Goal: Connect with others: Connect with others

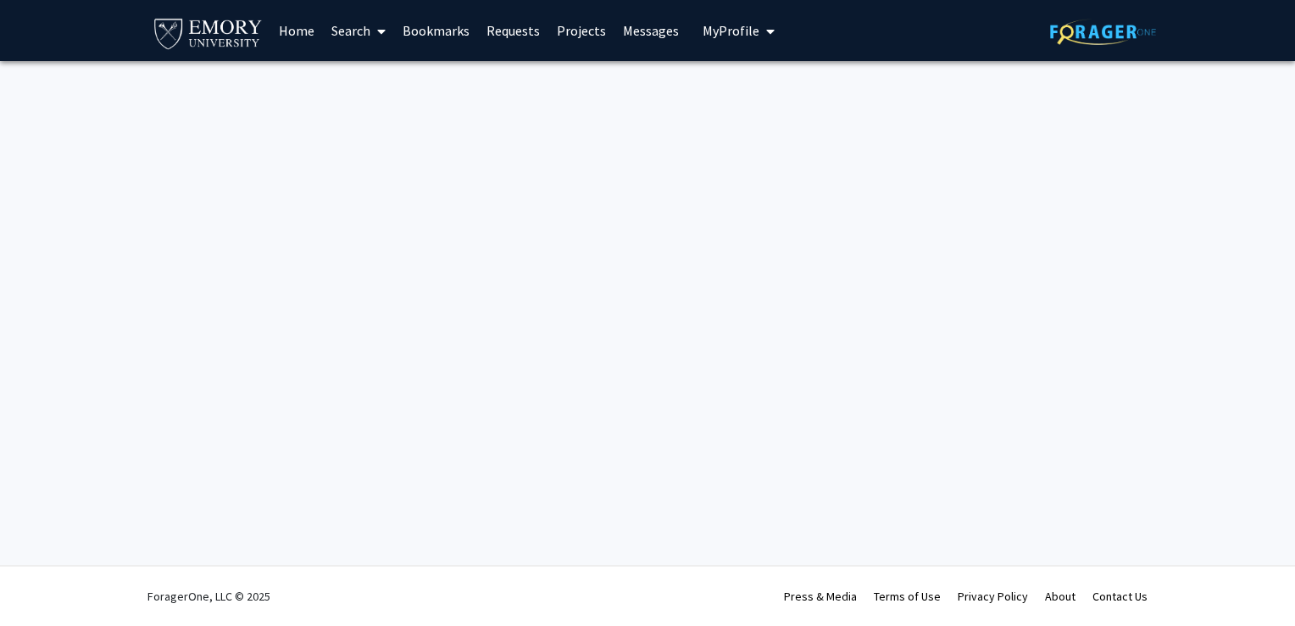
click at [446, 29] on link "Bookmarks" at bounding box center [436, 30] width 84 height 59
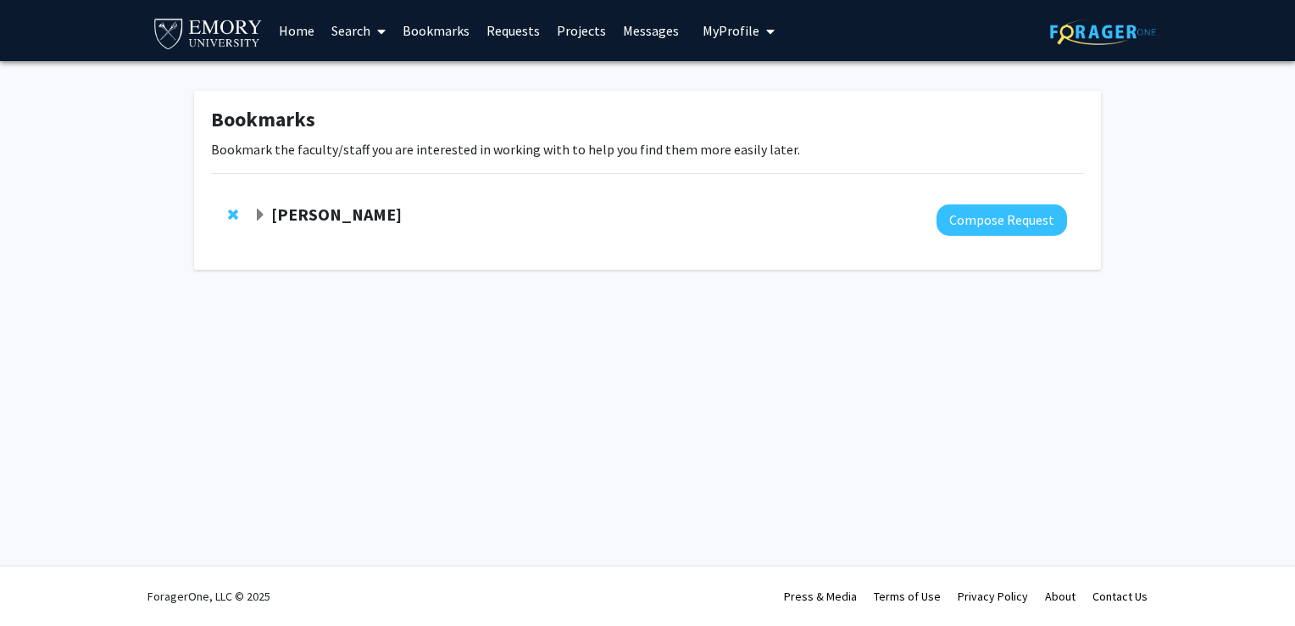
click at [446, 31] on link "Bookmarks" at bounding box center [436, 30] width 84 height 59
click at [354, 40] on link "Search" at bounding box center [358, 30] width 71 height 59
click at [380, 81] on span "Faculty/Staff" at bounding box center [385, 78] width 125 height 34
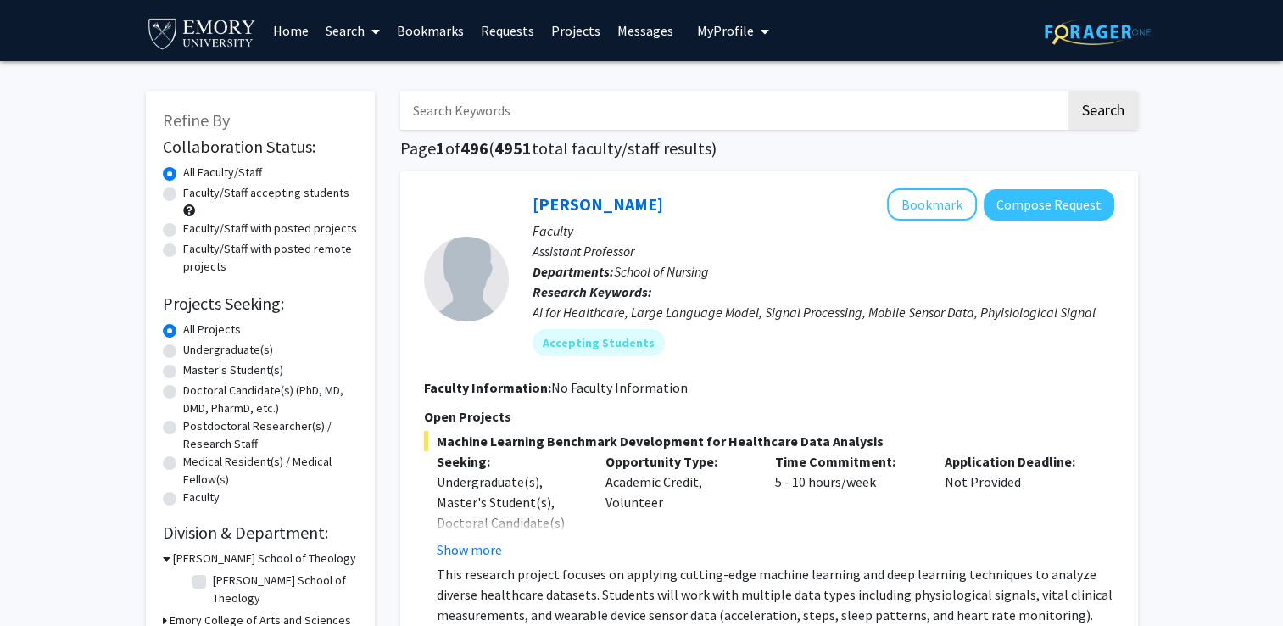
click at [225, 351] on label "Undergraduate(s)" at bounding box center [228, 350] width 90 height 18
click at [194, 351] on input "Undergraduate(s)" at bounding box center [188, 346] width 11 height 11
radio input "true"
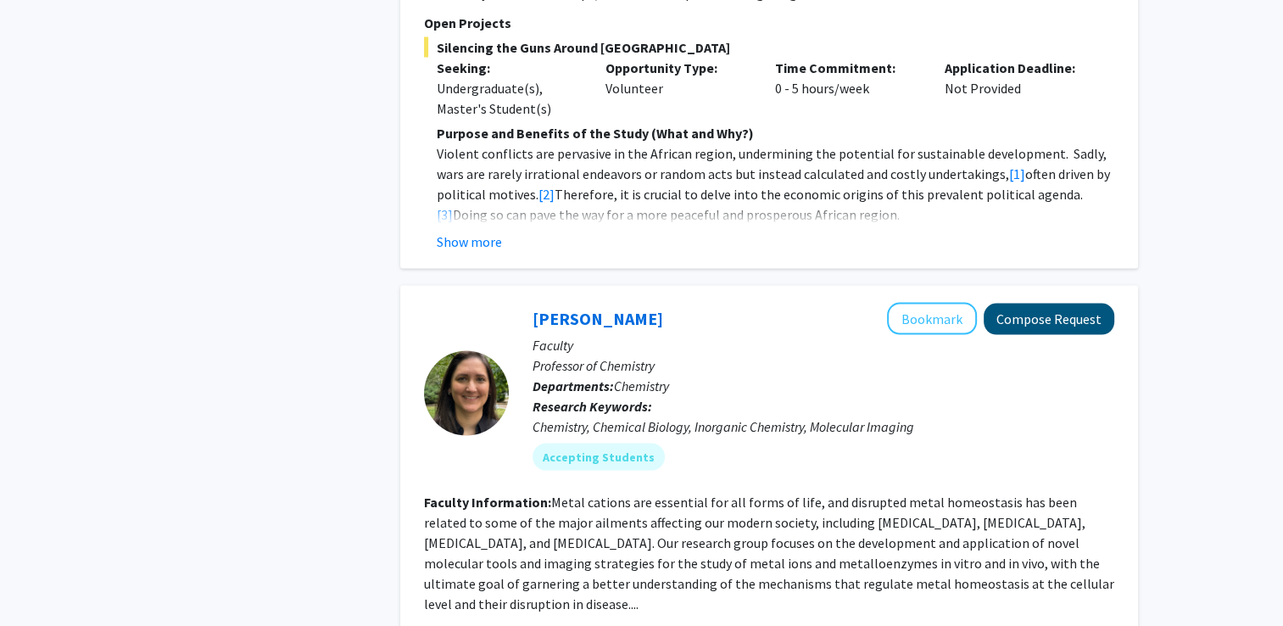
scroll to position [3198, 0]
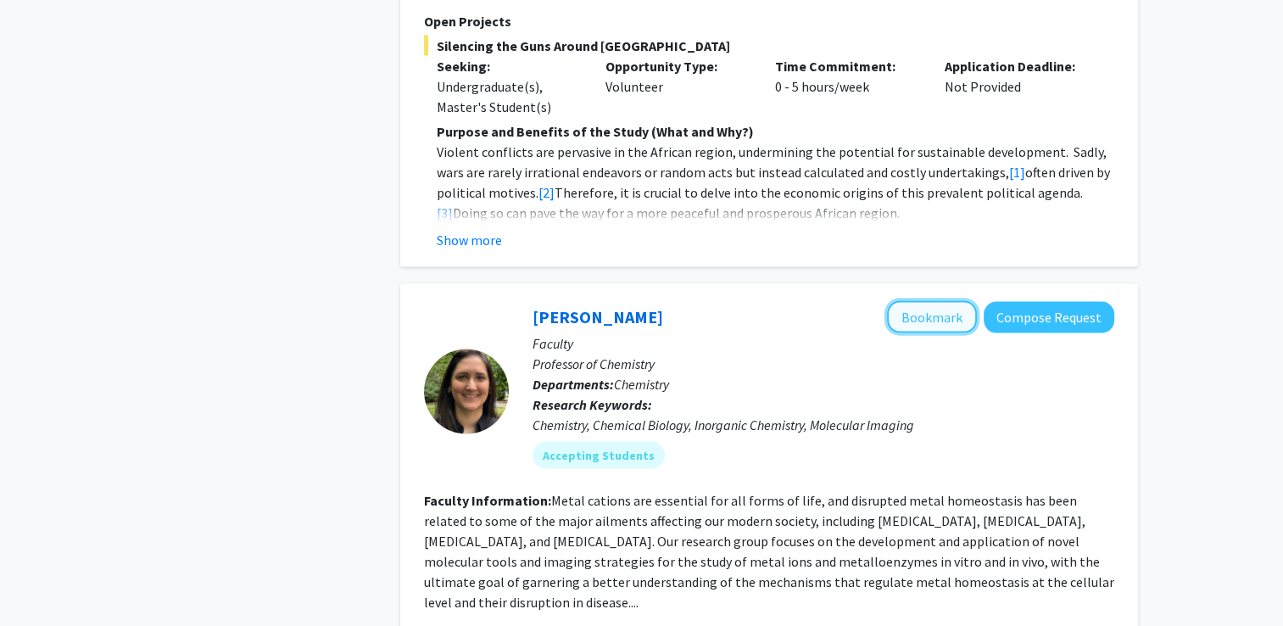
click at [925, 300] on button "Bookmark" at bounding box center [932, 316] width 90 height 32
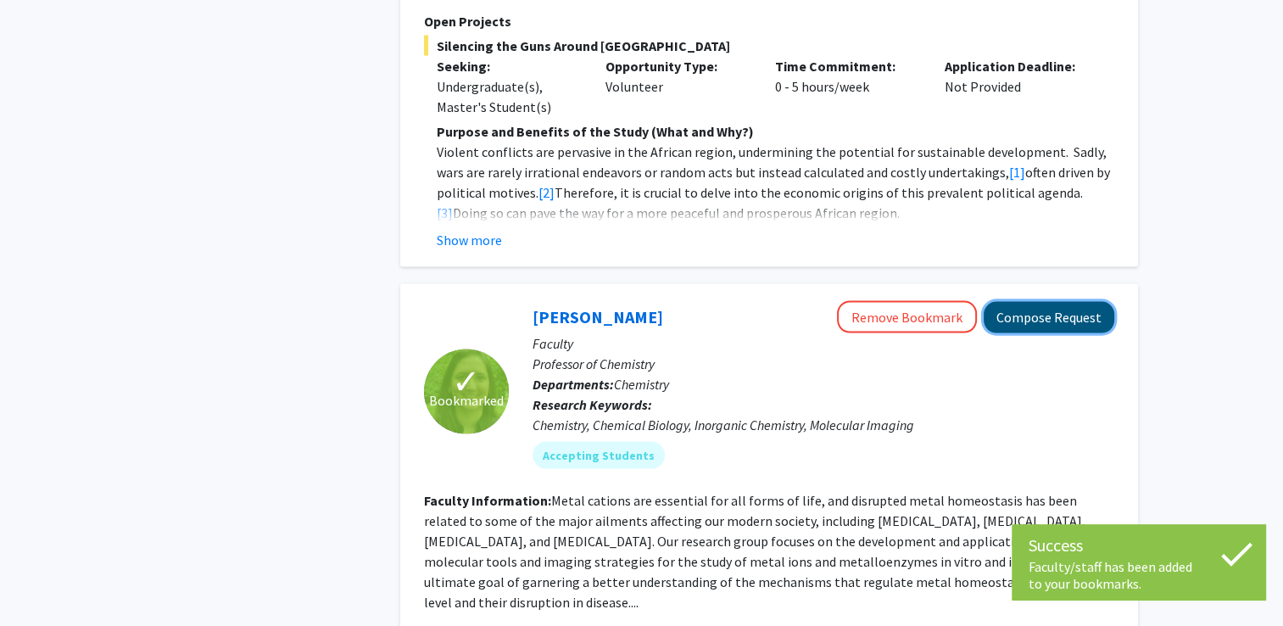
click at [1018, 301] on button "Compose Request" at bounding box center [1048, 316] width 131 height 31
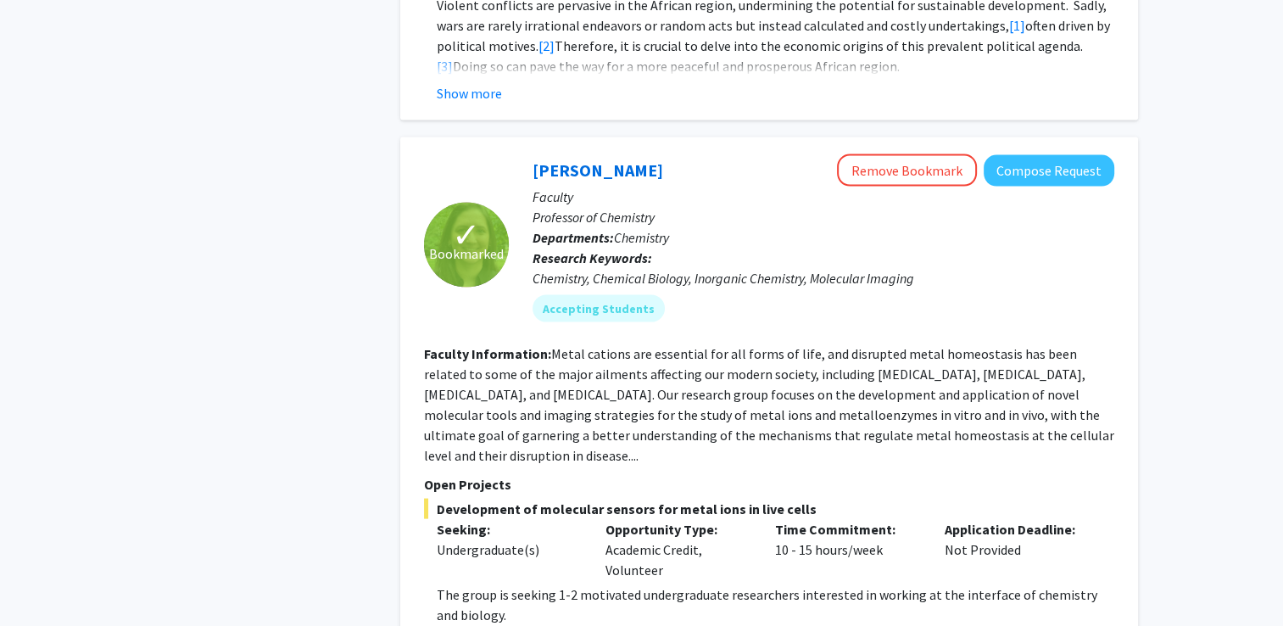
scroll to position [3366, 0]
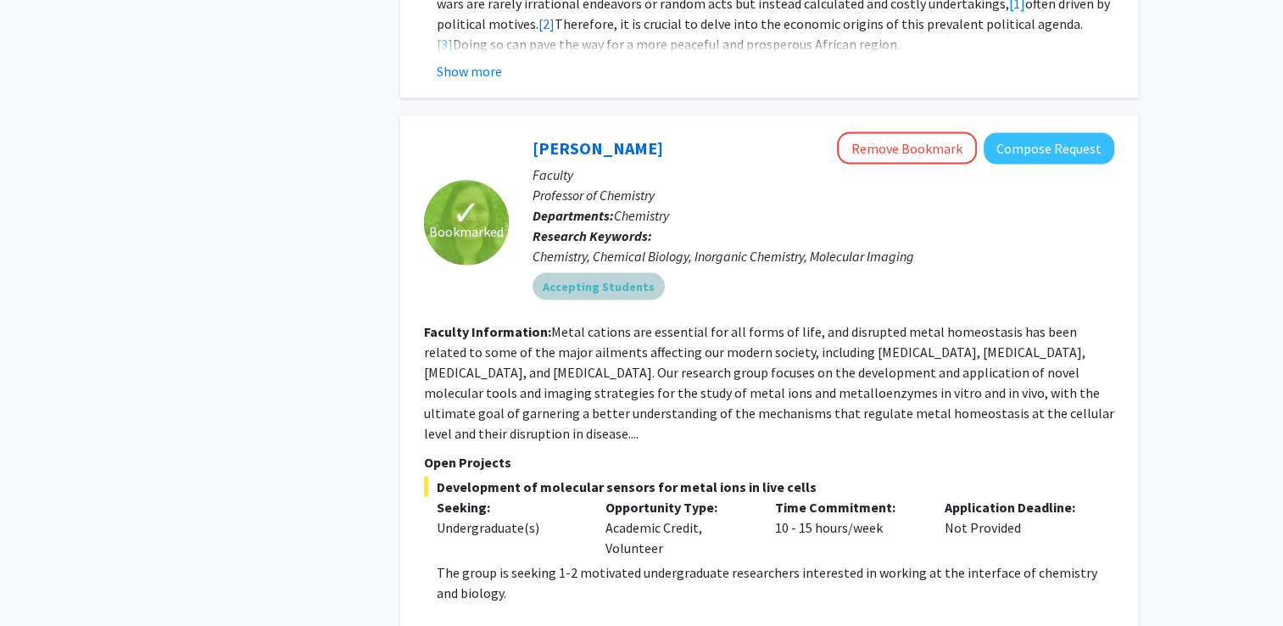
click at [575, 273] on mat-chip "Accepting Students" at bounding box center [598, 286] width 132 height 27
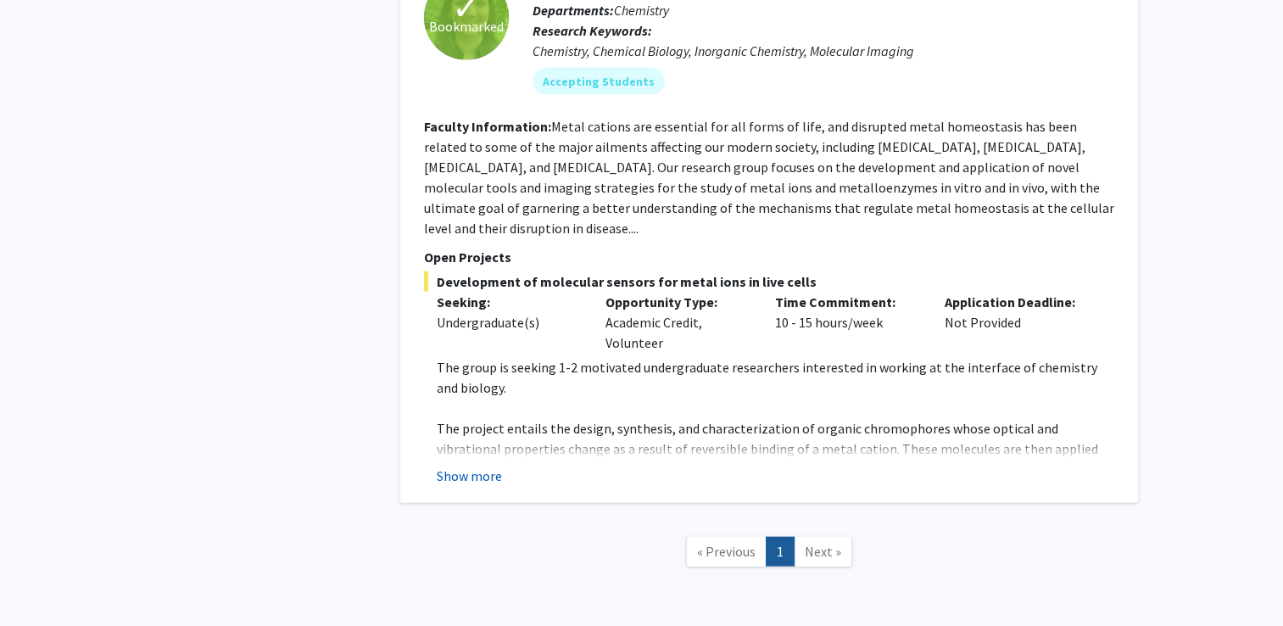
click at [479, 465] on button "Show more" at bounding box center [469, 475] width 65 height 20
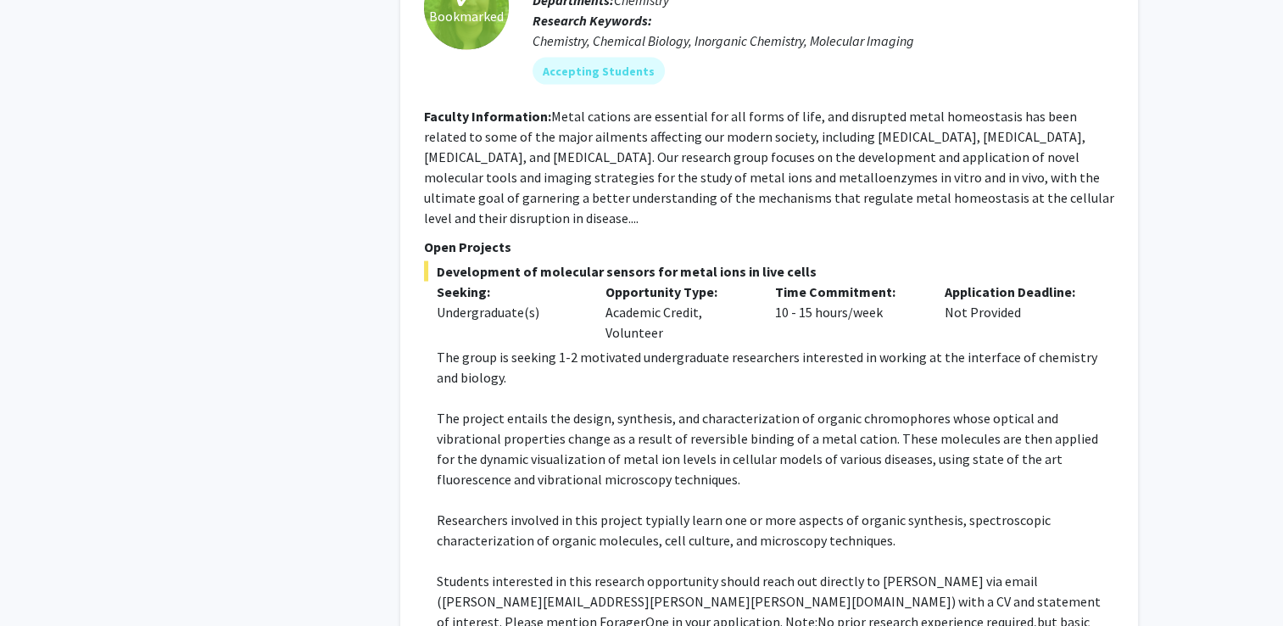
scroll to position [3583, 0]
drag, startPoint x: 1043, startPoint y: 576, endPoint x: 547, endPoint y: 70, distance: 709.2
click at [547, 70] on fg-search-faculty "✓ Bookmarked [PERSON_NAME] Remove Bookmark Compose Request Faculty Professor of…" at bounding box center [769, 306] width 690 height 782
copy fg-search-faculty "Metal cations are essential for all forms of life, and disrupted metal homeosta…"
click at [1022, 280] on p "Application Deadline:" at bounding box center [1016, 290] width 144 height 20
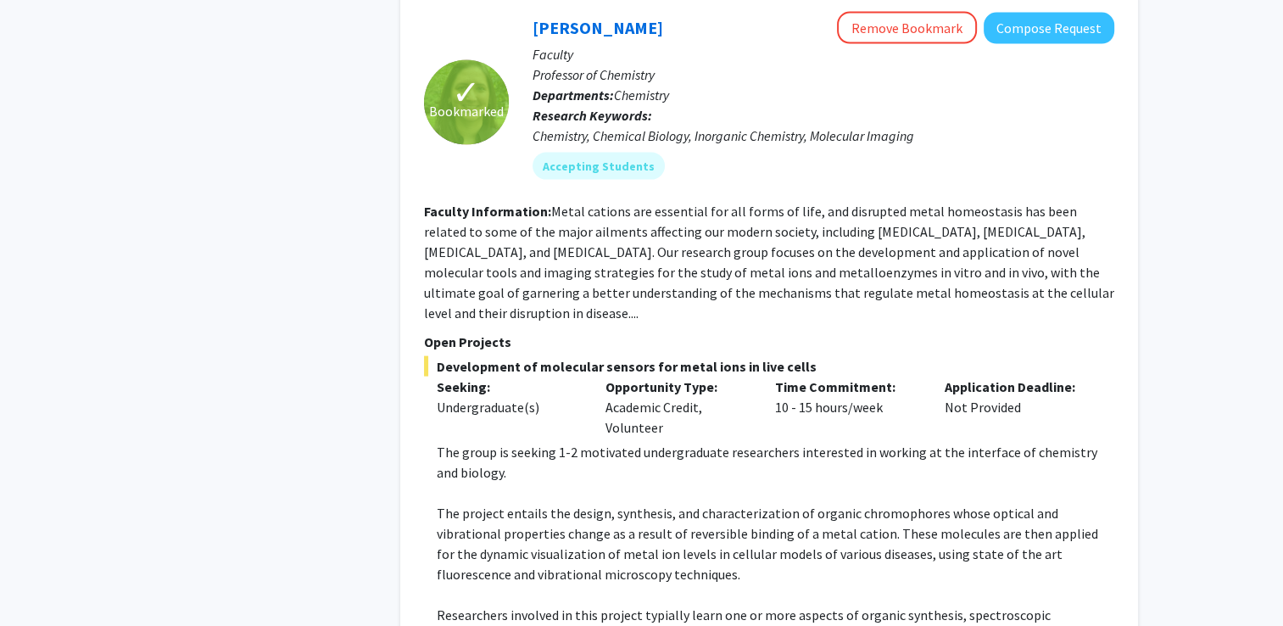
scroll to position [3492, 0]
